Goal: Information Seeking & Learning: Learn about a topic

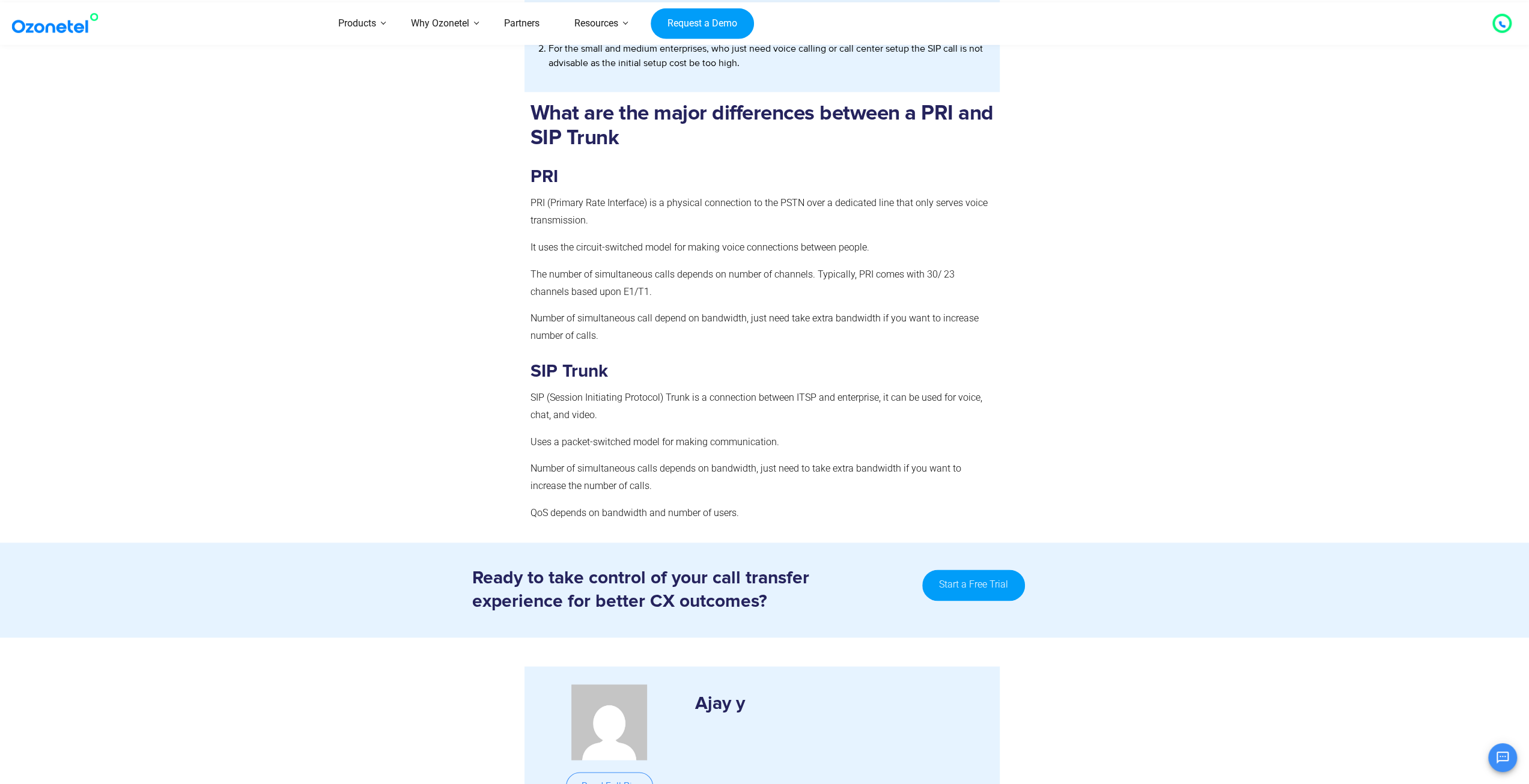
scroll to position [903, 0]
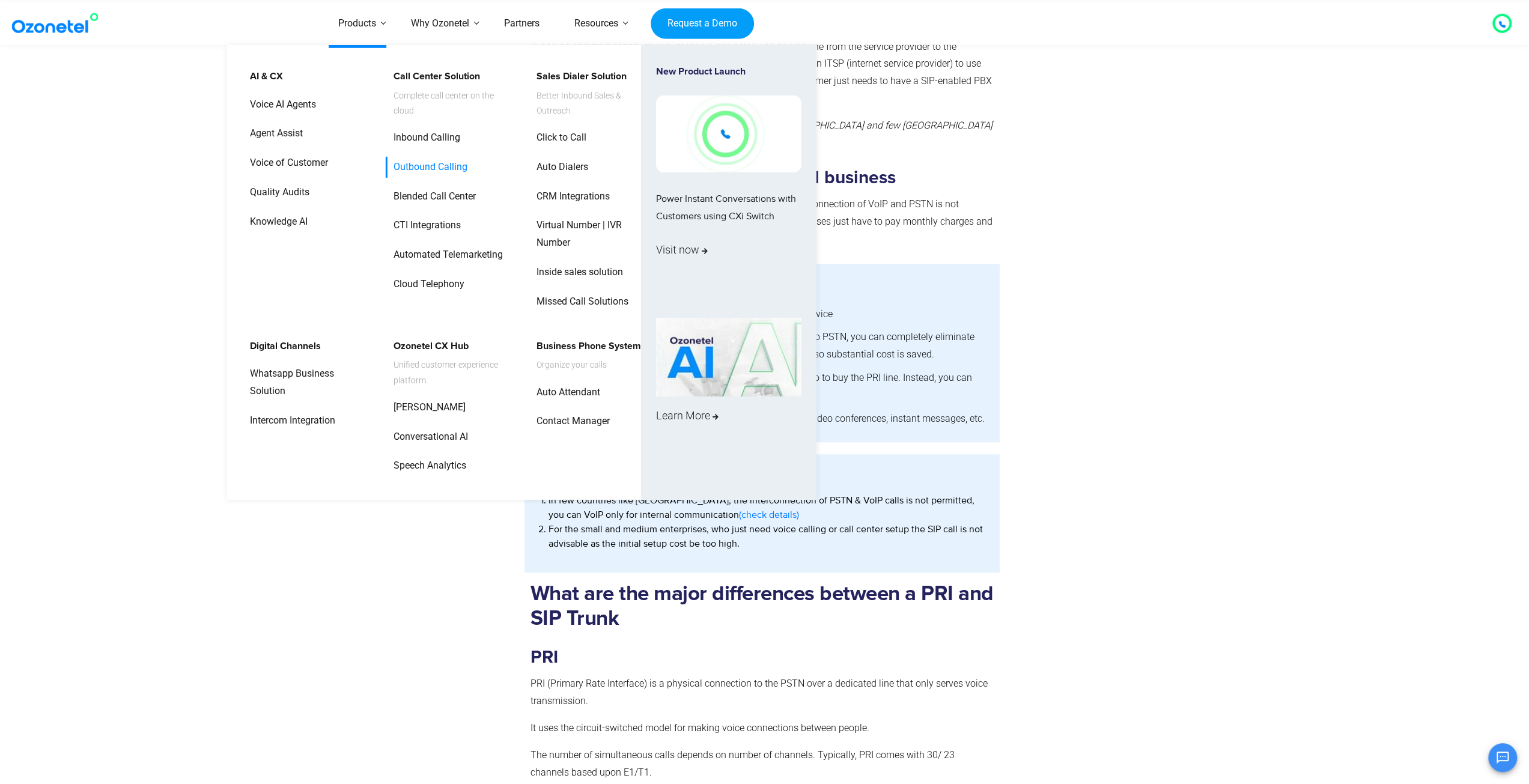
click at [428, 164] on link "Outbound Calling" at bounding box center [427, 168] width 84 height 21
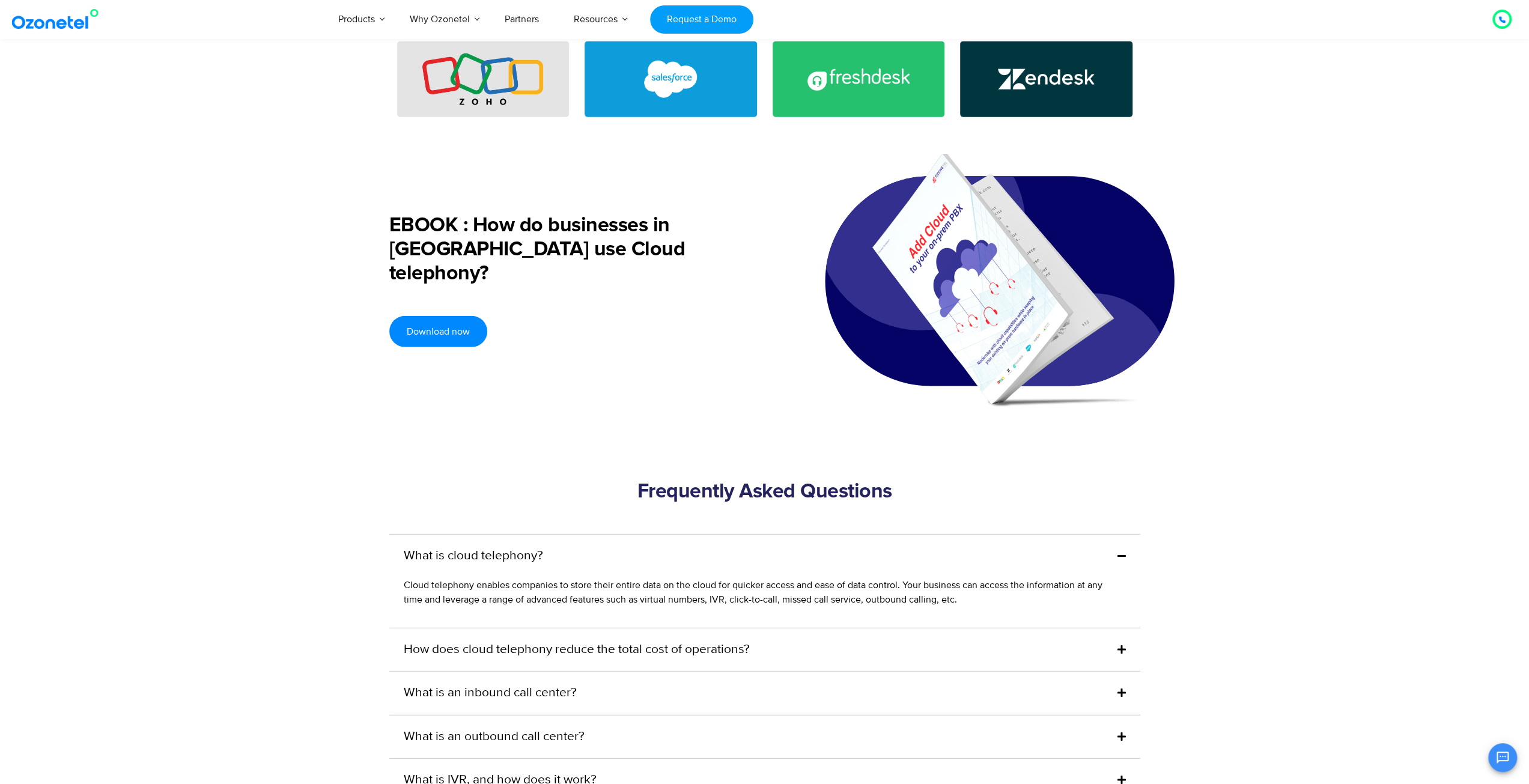
scroll to position [3244, 0]
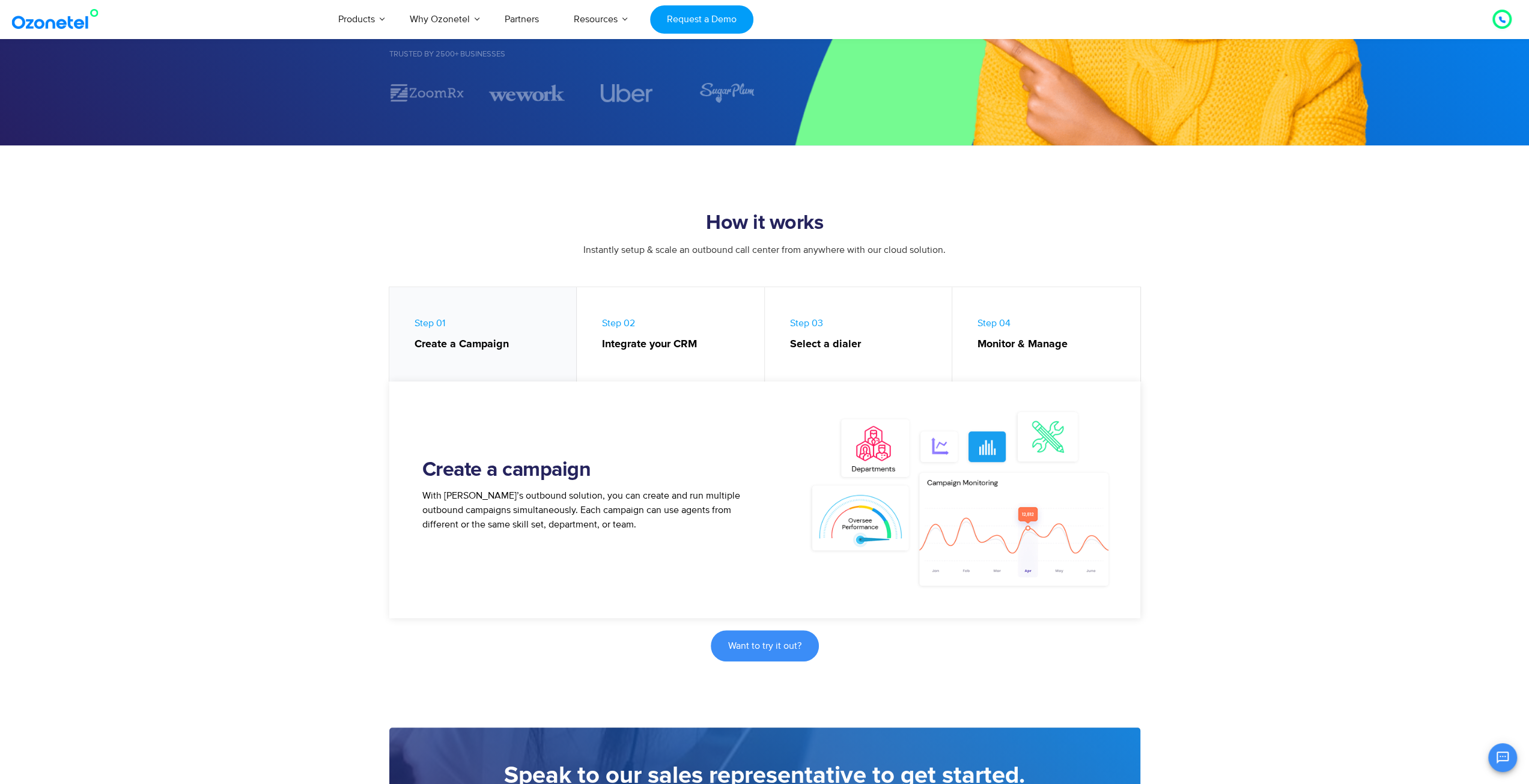
scroll to position [180, 0]
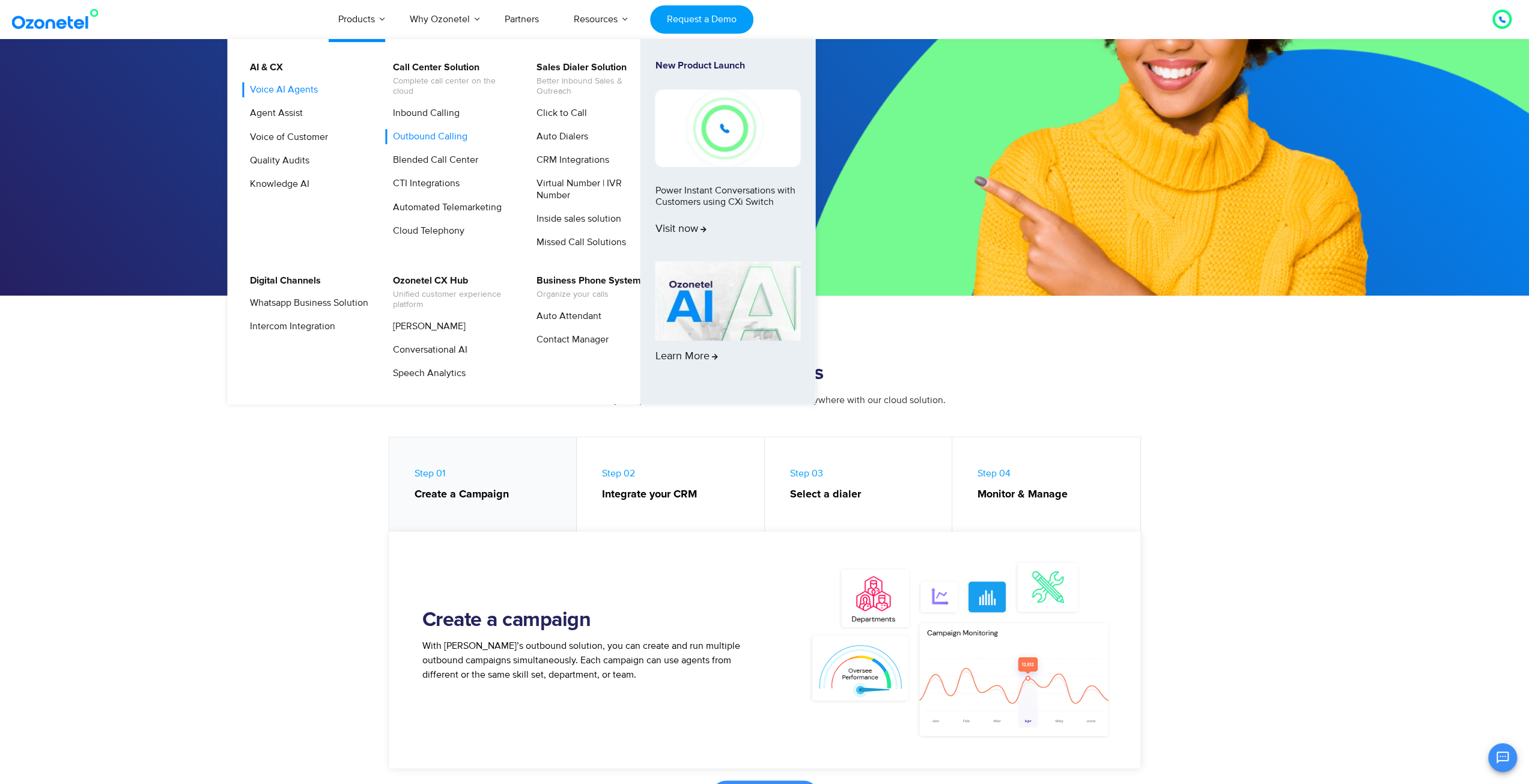
click at [303, 88] on link "Voice AI Agents" at bounding box center [281, 90] width 78 height 15
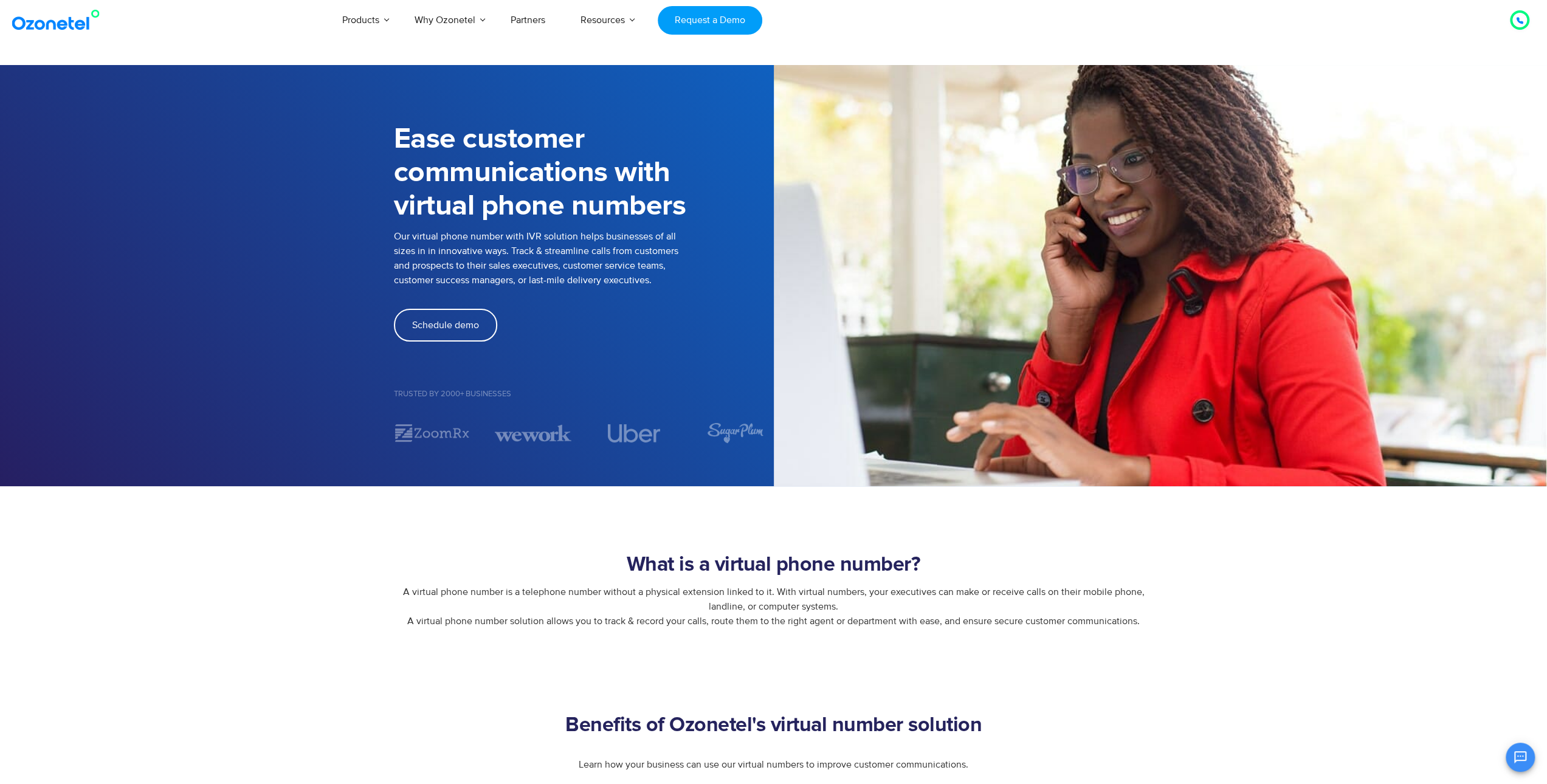
click at [443, 195] on h1 "Ease customer communications with virtual phone numbers" at bounding box center [584, 173] width 380 height 100
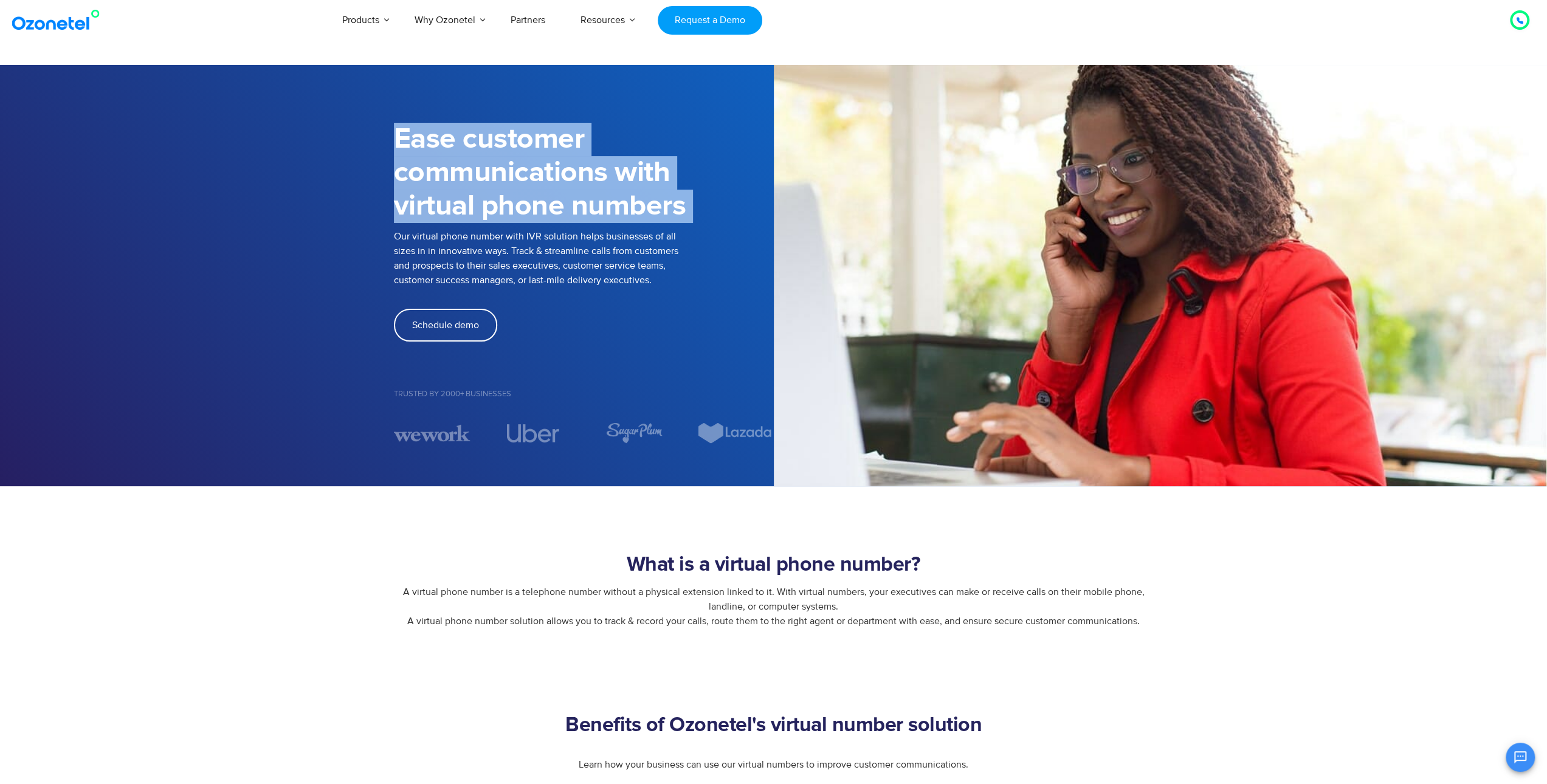
drag, startPoint x: 443, startPoint y: 195, endPoint x: 583, endPoint y: 202, distance: 140.2
click at [583, 202] on h1 "Ease customer communications with virtual phone numbers" at bounding box center [584, 173] width 380 height 100
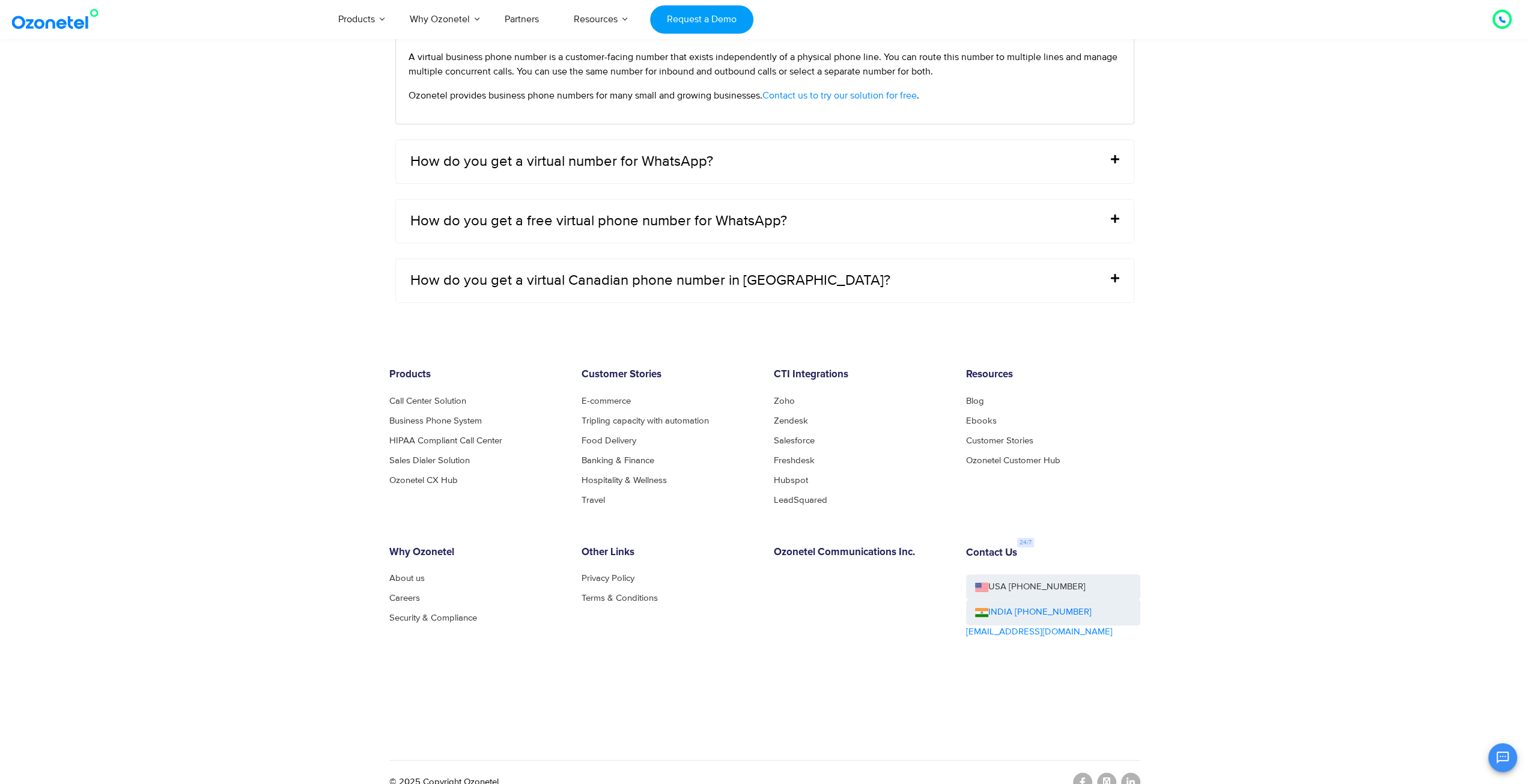
scroll to position [4987, 0]
